Goal: Information Seeking & Learning: Learn about a topic

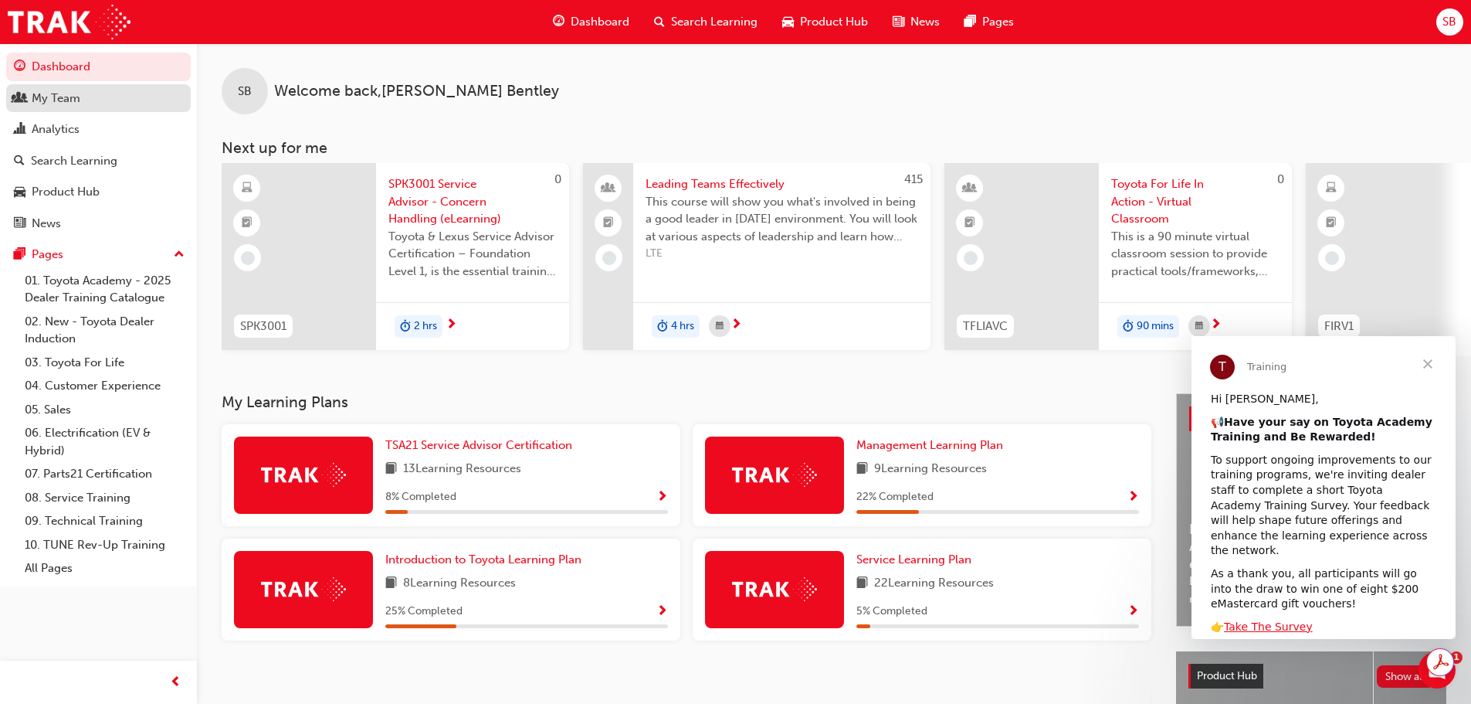
click at [122, 100] on div "My Team" at bounding box center [98, 98] width 169 height 19
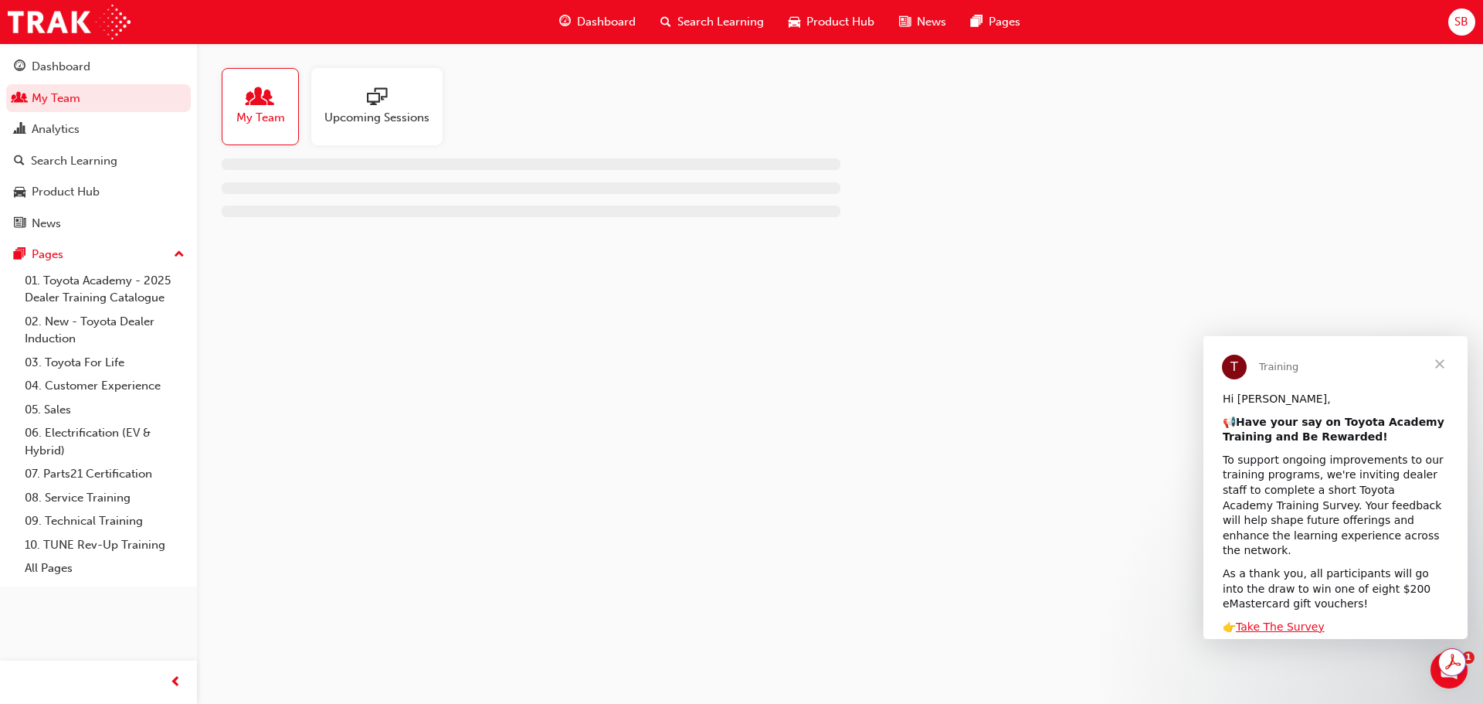
click at [248, 103] on div at bounding box center [260, 98] width 49 height 22
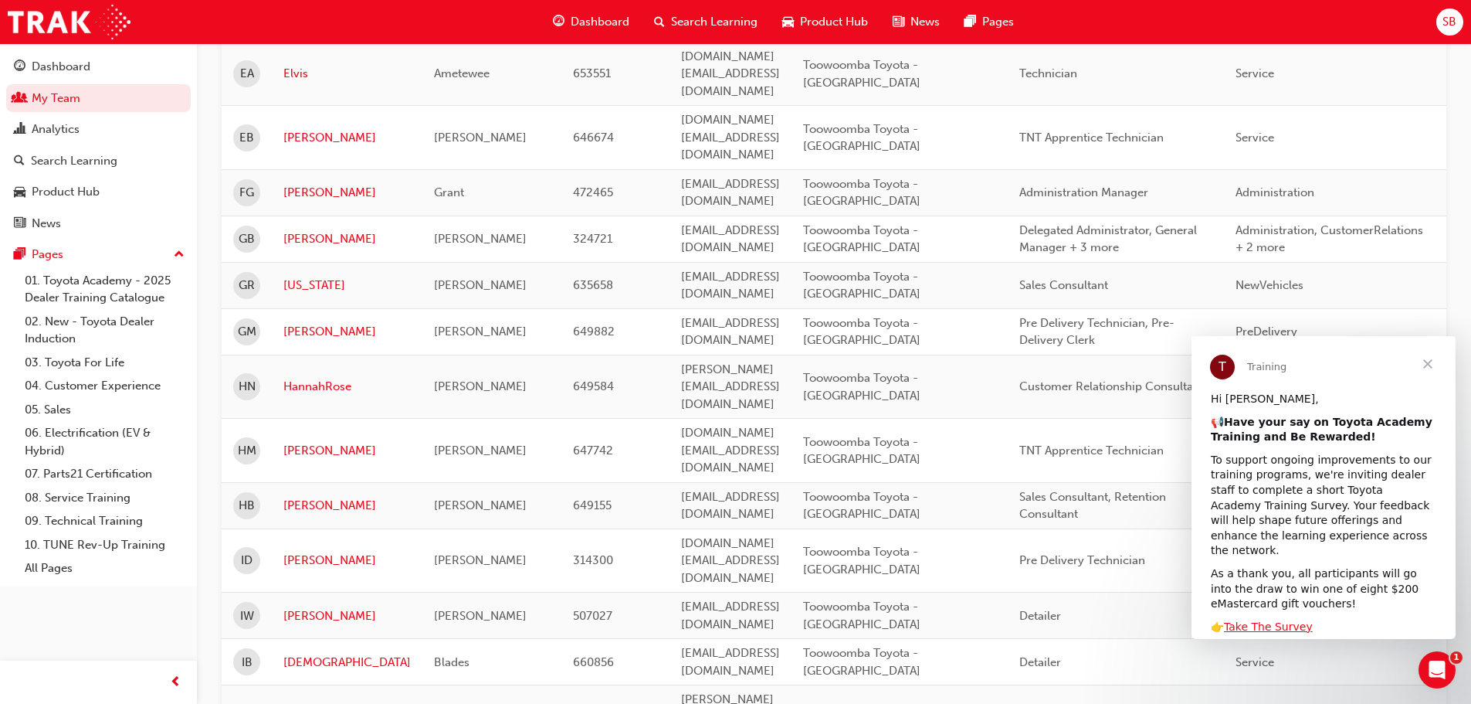
scroll to position [2166, 0]
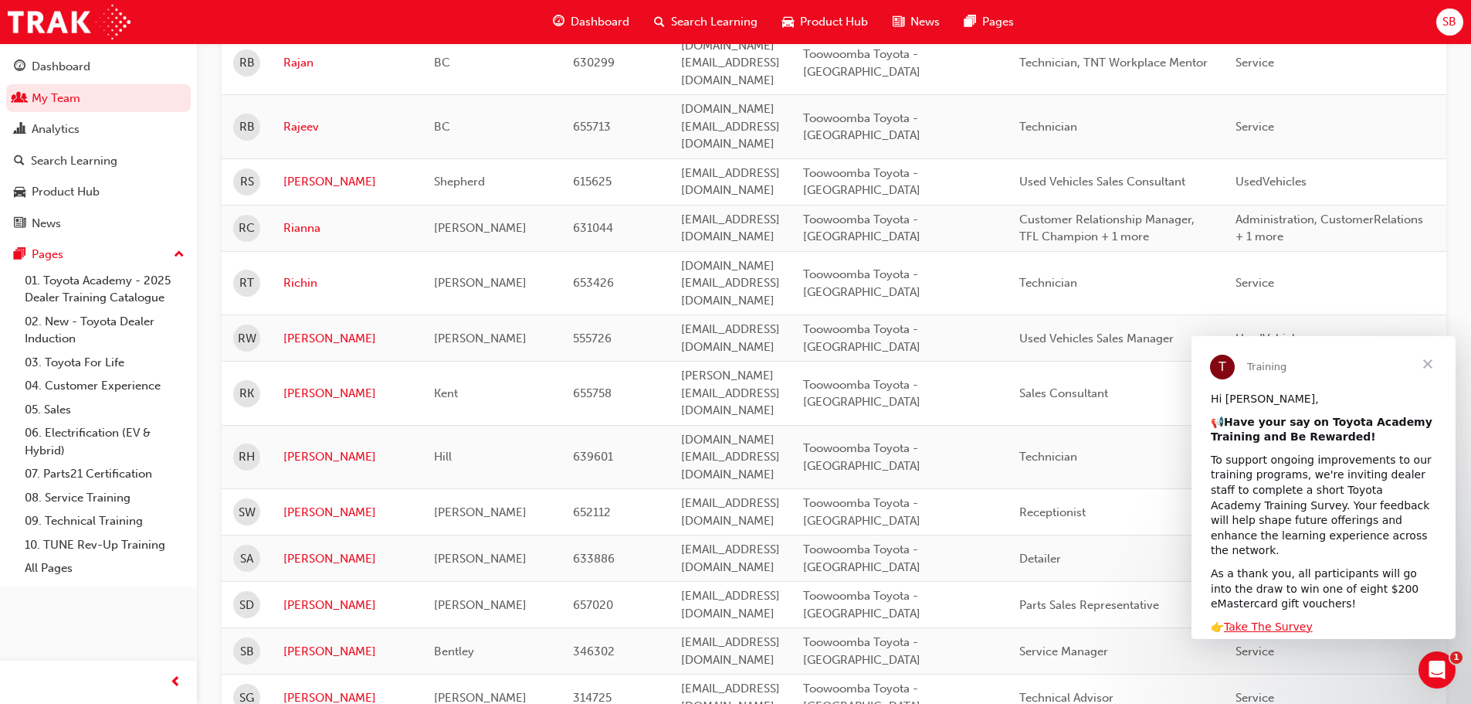
scroll to position [2149, 0]
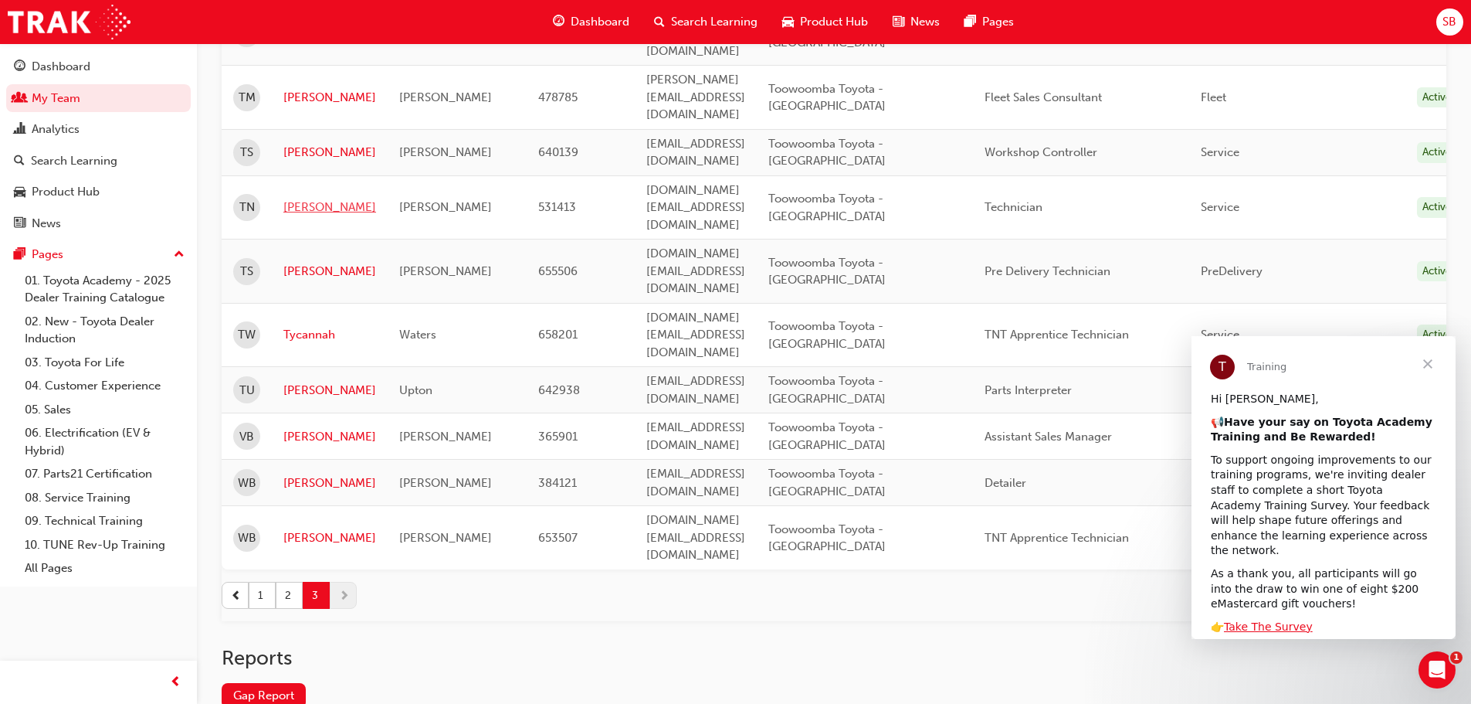
click at [292, 199] on link "[PERSON_NAME]" at bounding box center [329, 208] width 93 height 18
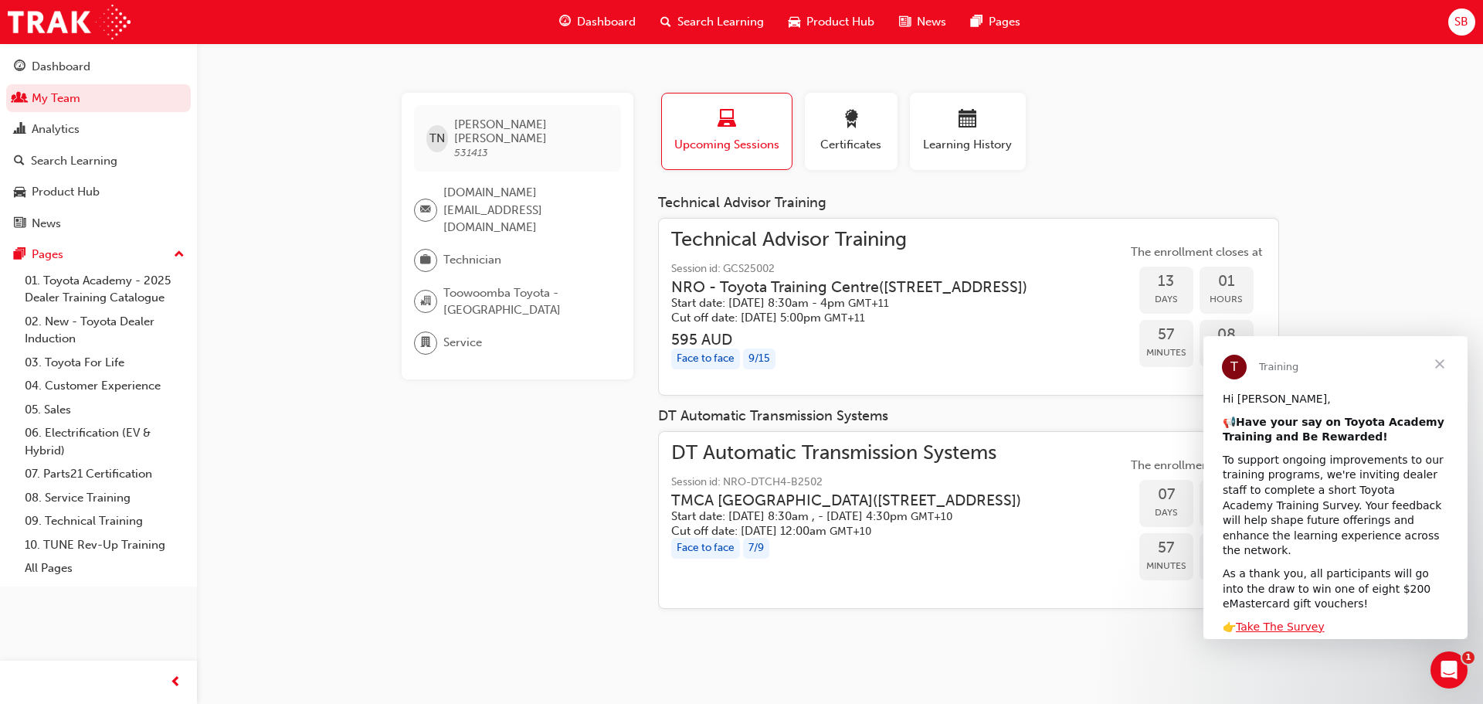
click at [1369, 205] on div "TN [PERSON_NAME] 531413 [DOMAIN_NAME][EMAIL_ADDRESS][DOMAIN_NAME] Technician To…" at bounding box center [741, 352] width 1483 height 704
click at [134, 162] on div "Search Learning" at bounding box center [98, 160] width 169 height 19
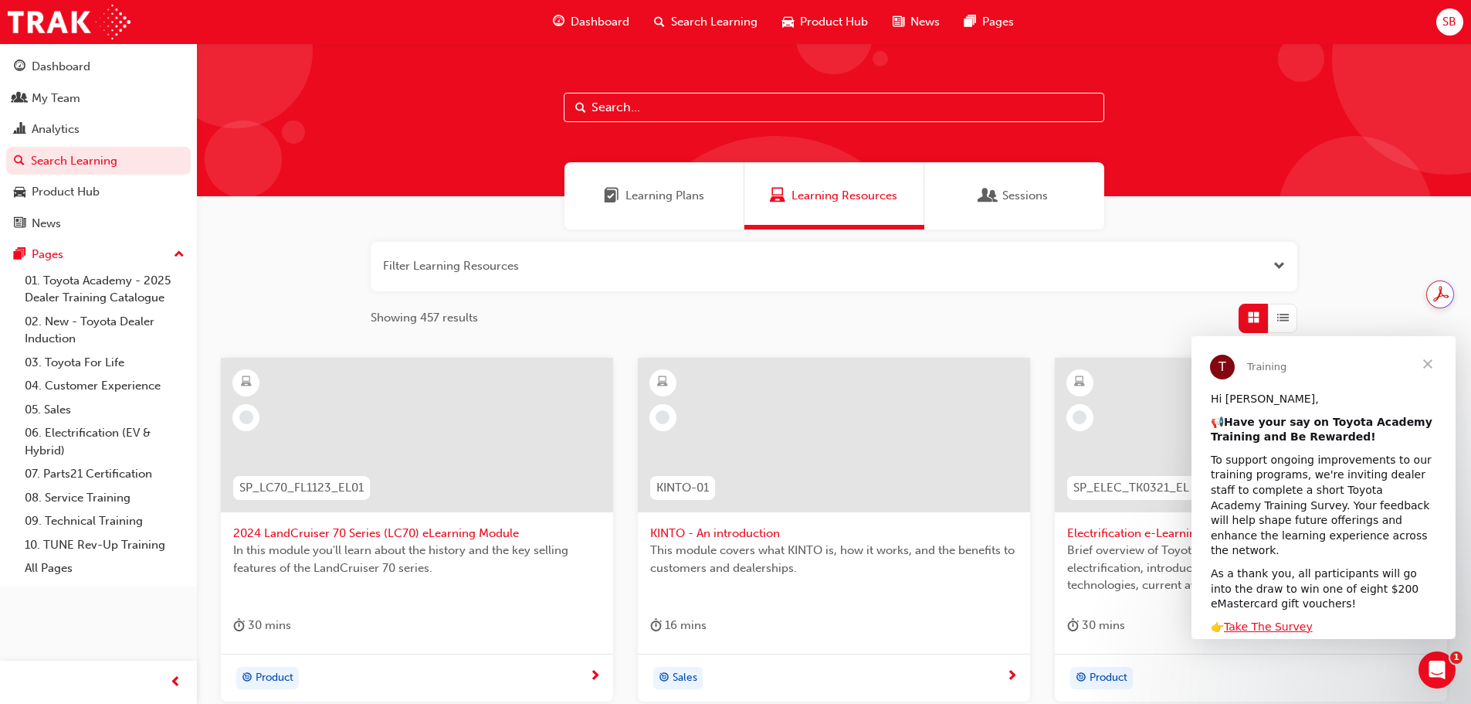
drag, startPoint x: 556, startPoint y: 260, endPoint x: 669, endPoint y: 197, distance: 129.0
click at [669, 197] on span "Learning Plans" at bounding box center [665, 196] width 79 height 18
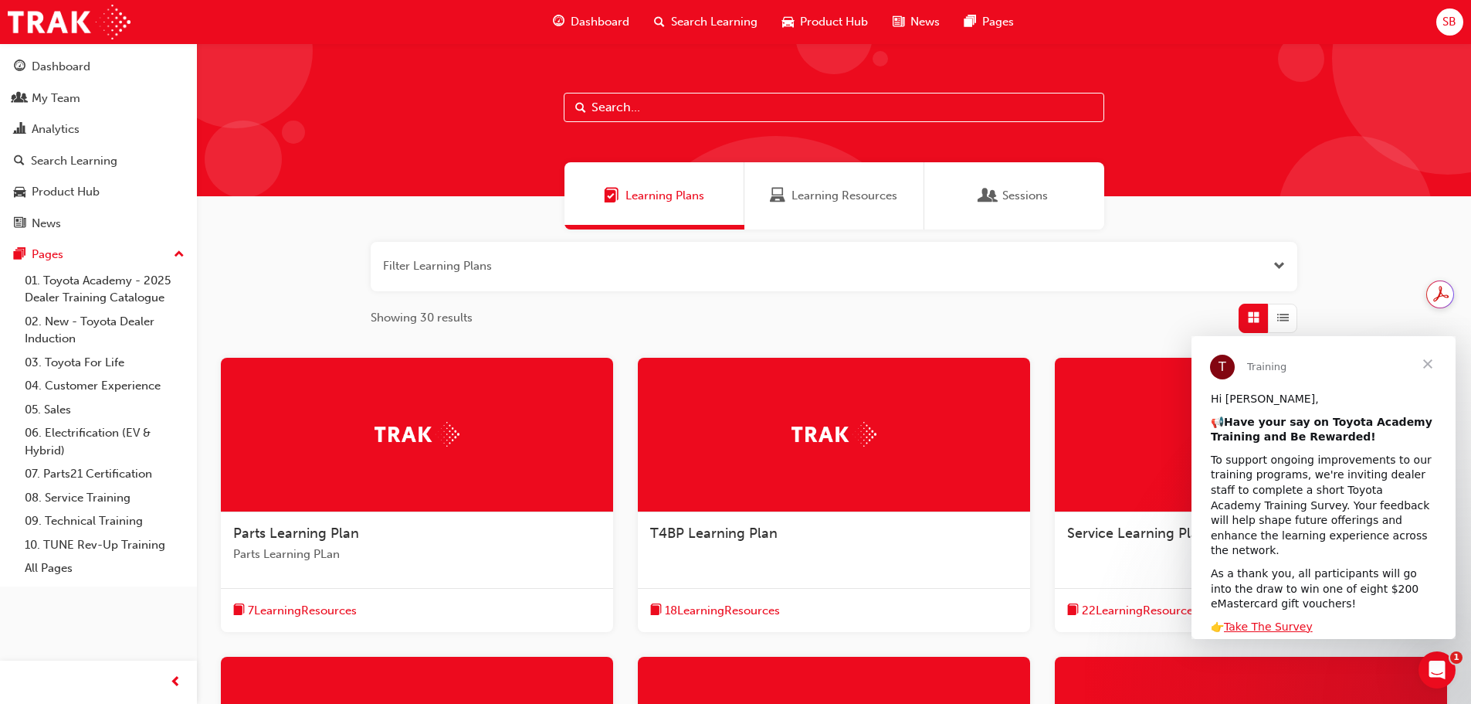
click at [851, 197] on span "Learning Resources" at bounding box center [845, 196] width 106 height 18
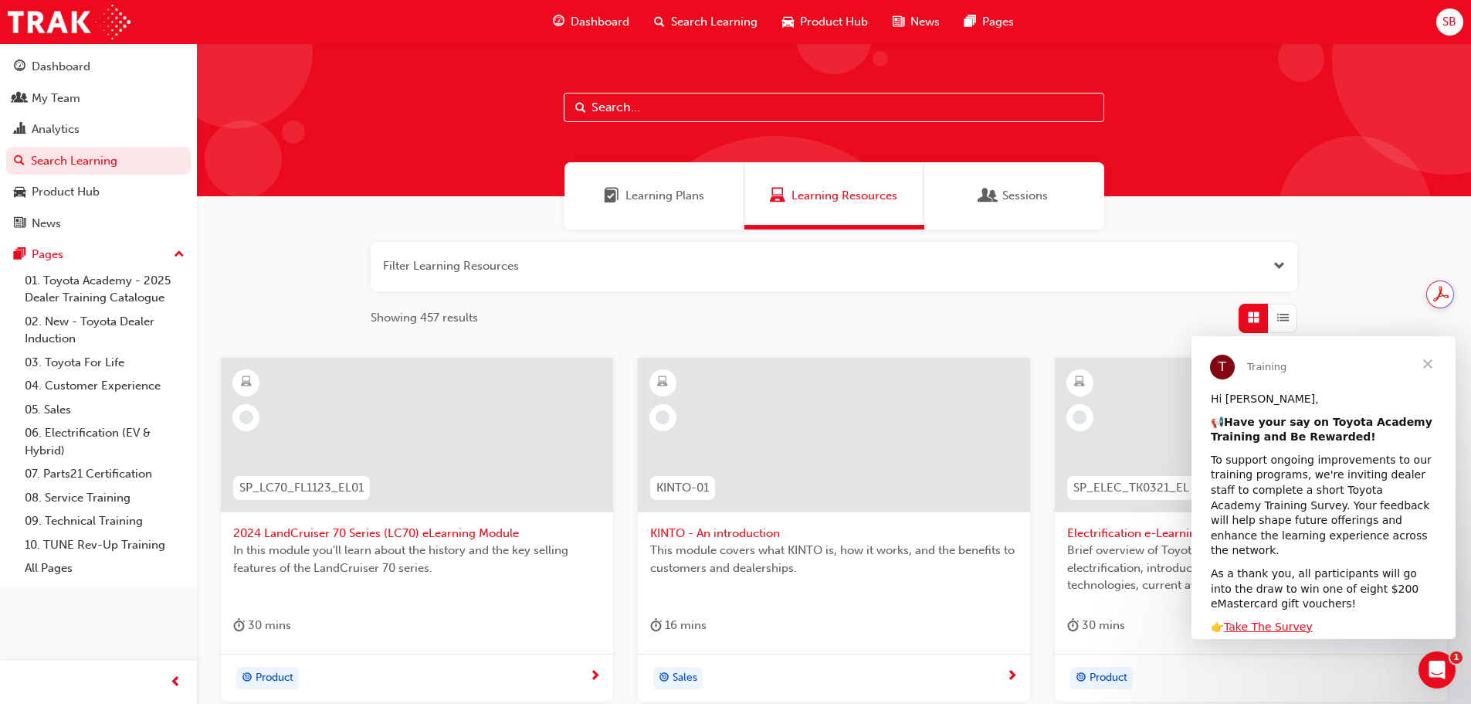
click at [617, 114] on input "text" at bounding box center [834, 107] width 541 height 29
paste input "Mentor training"
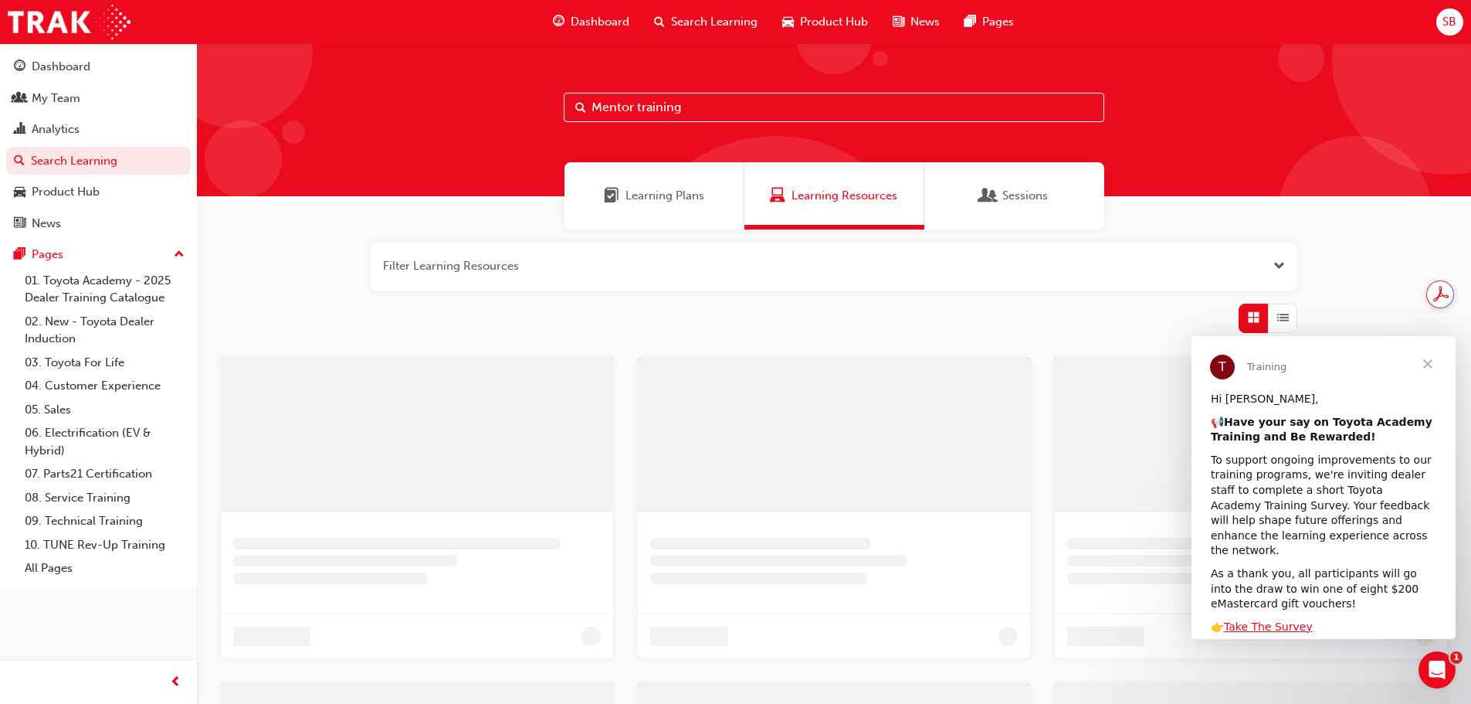
type input "Mentor training"
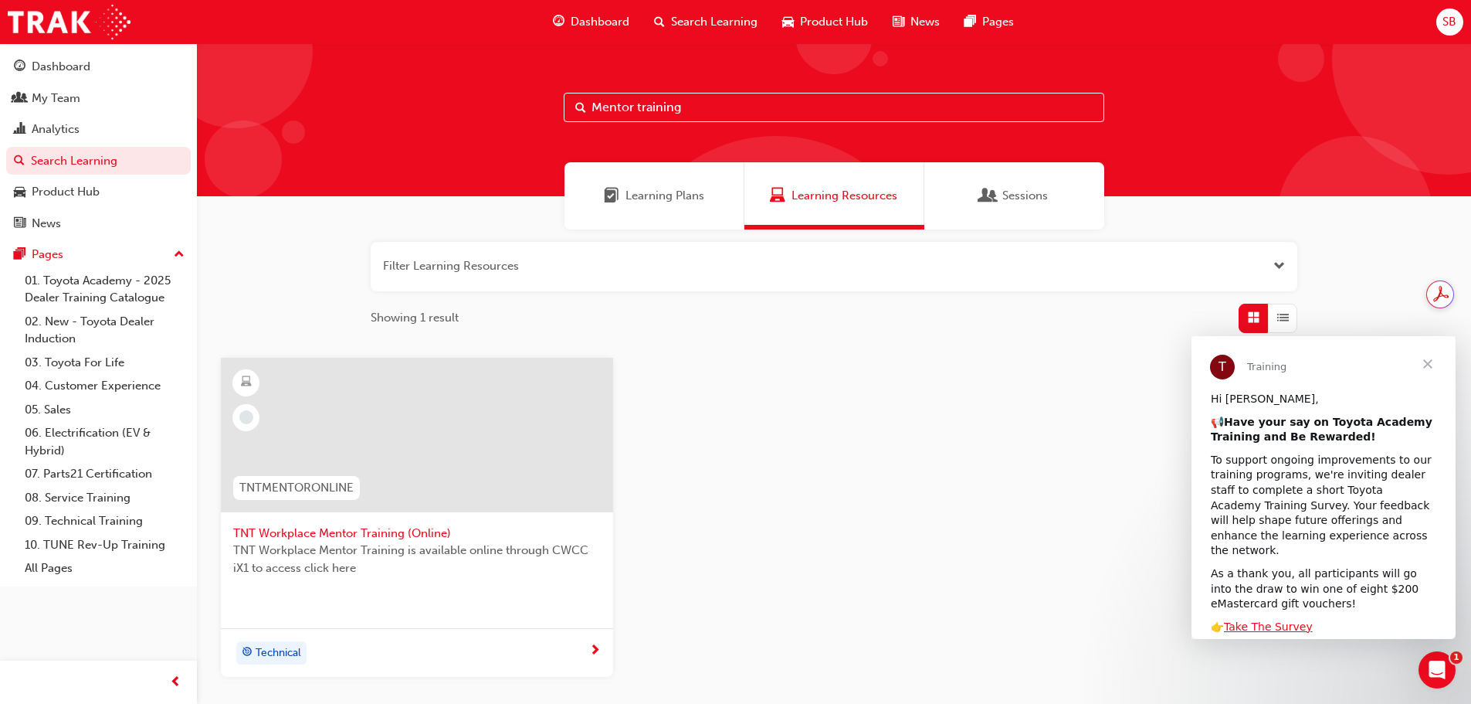
scroll to position [77, 0]
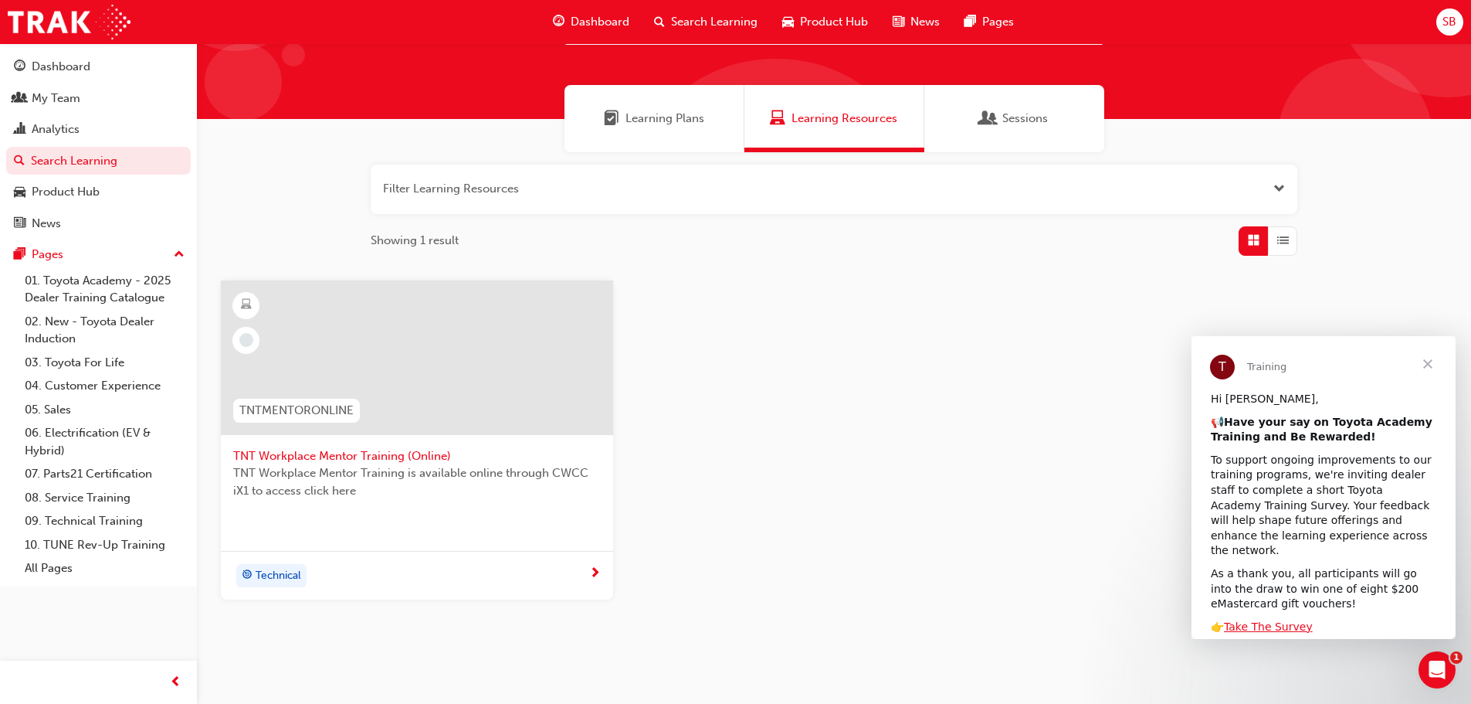
click at [602, 575] on div "Technical" at bounding box center [417, 575] width 392 height 49
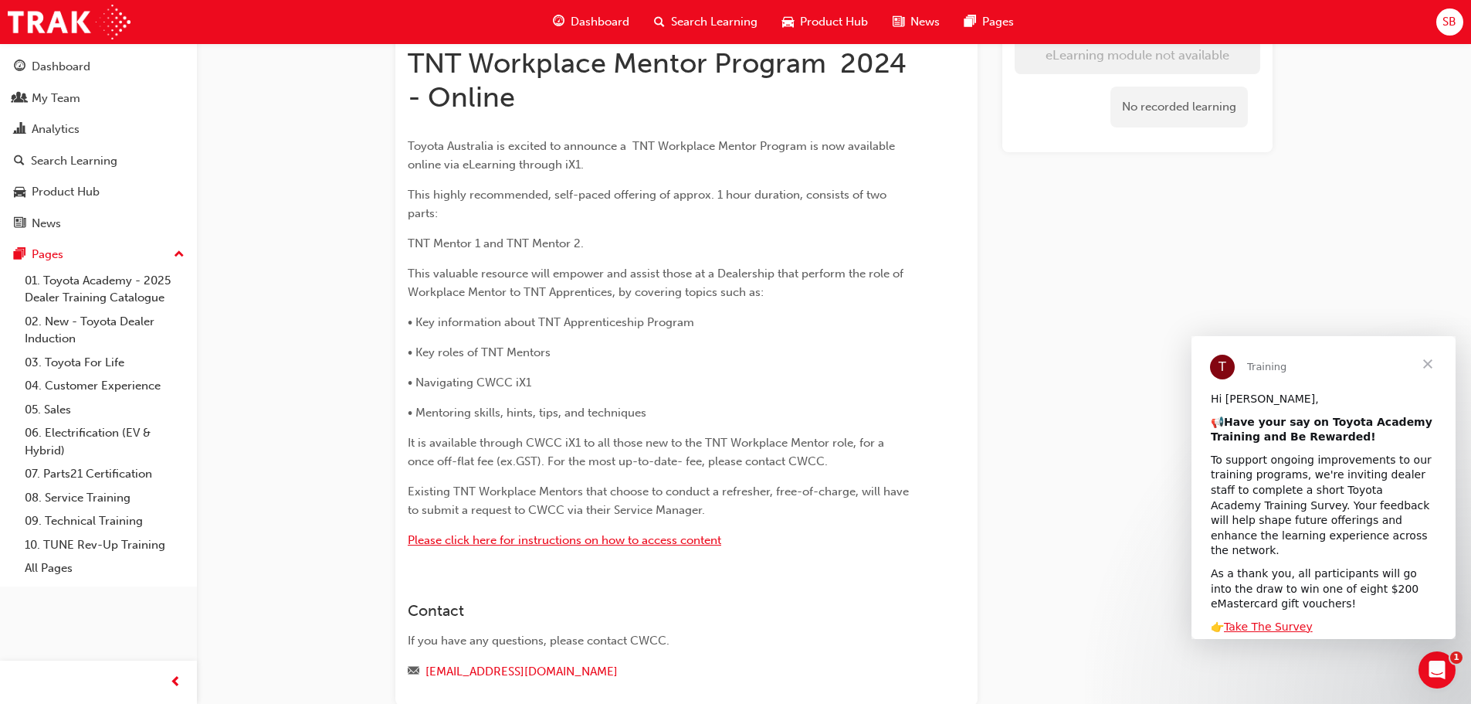
scroll to position [154, 0]
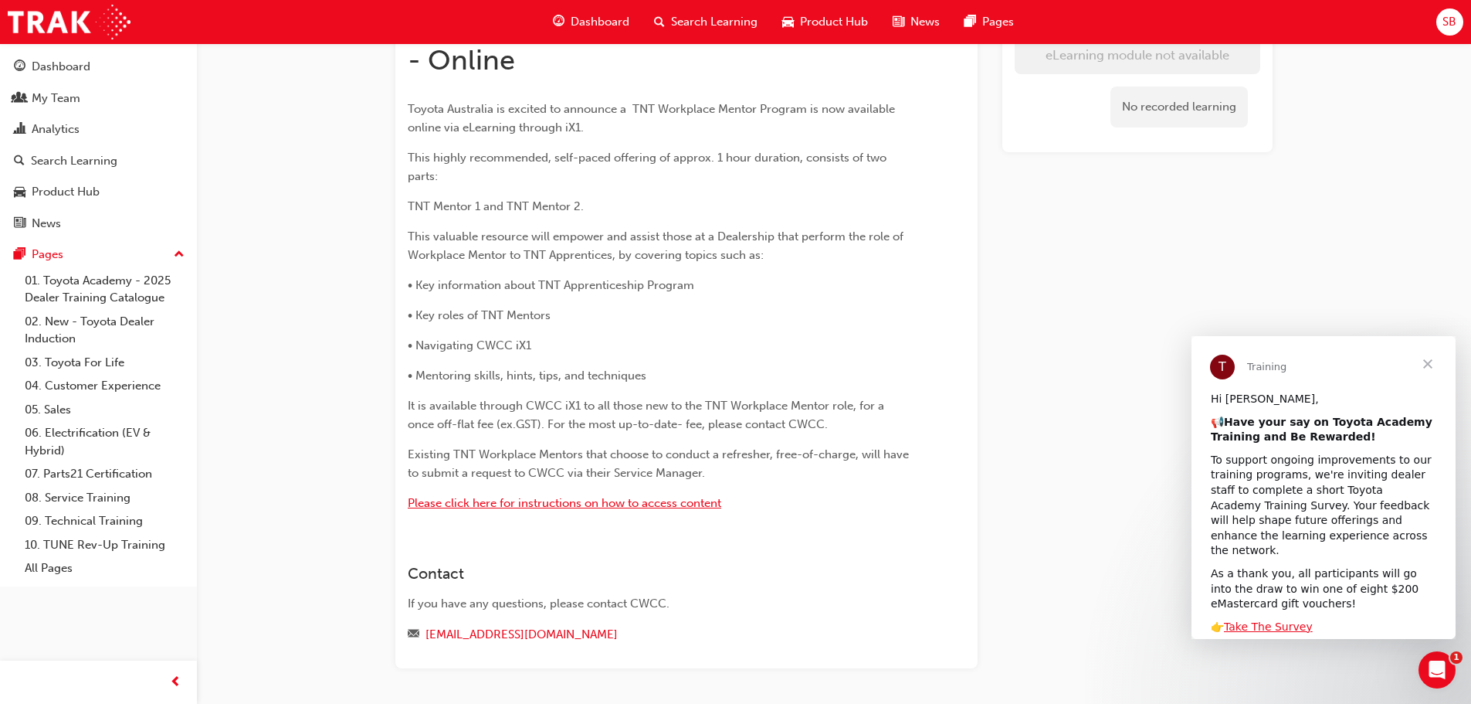
click at [571, 506] on span "Please click here for instructions on how to access content" at bounding box center [565, 503] width 314 height 14
